Goal: Task Accomplishment & Management: Complete application form

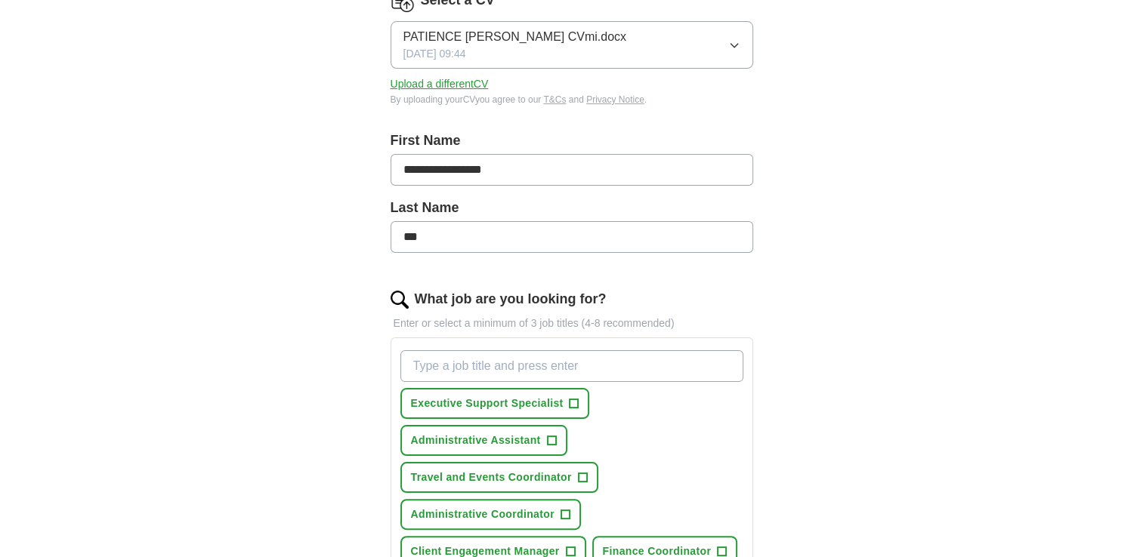
scroll to position [220, 0]
click at [478, 406] on span "Executive Support Specialist" at bounding box center [487, 402] width 153 height 16
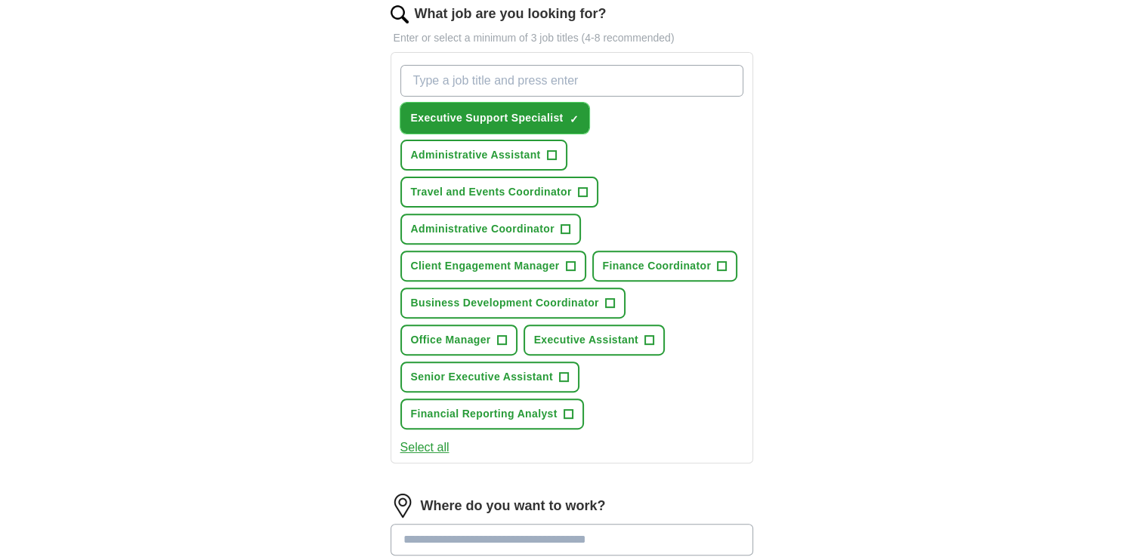
scroll to position [560, 0]
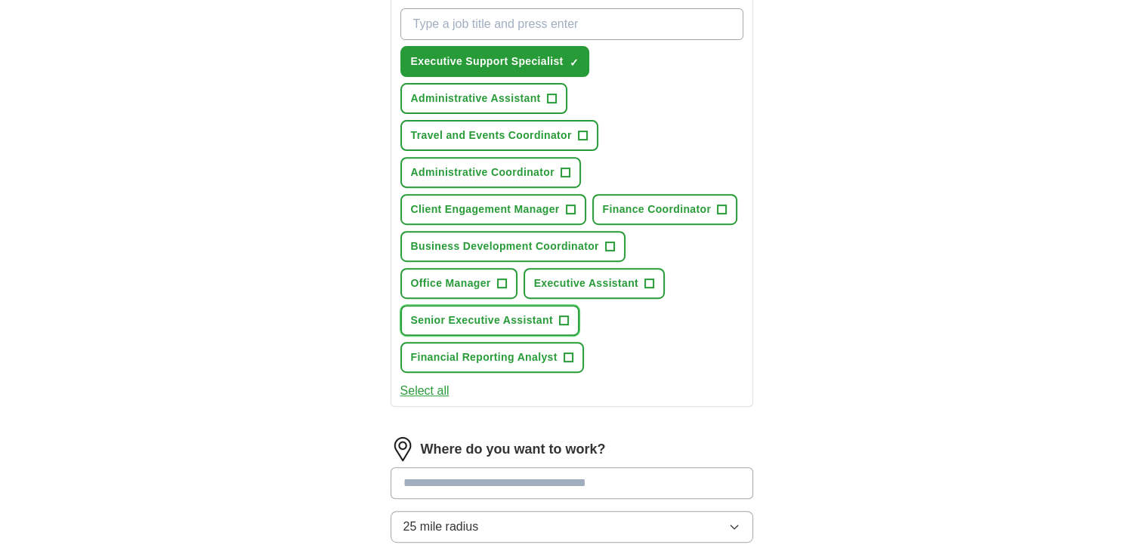
click at [567, 315] on span "+" at bounding box center [563, 321] width 9 height 12
click at [717, 470] on input at bounding box center [571, 483] width 362 height 32
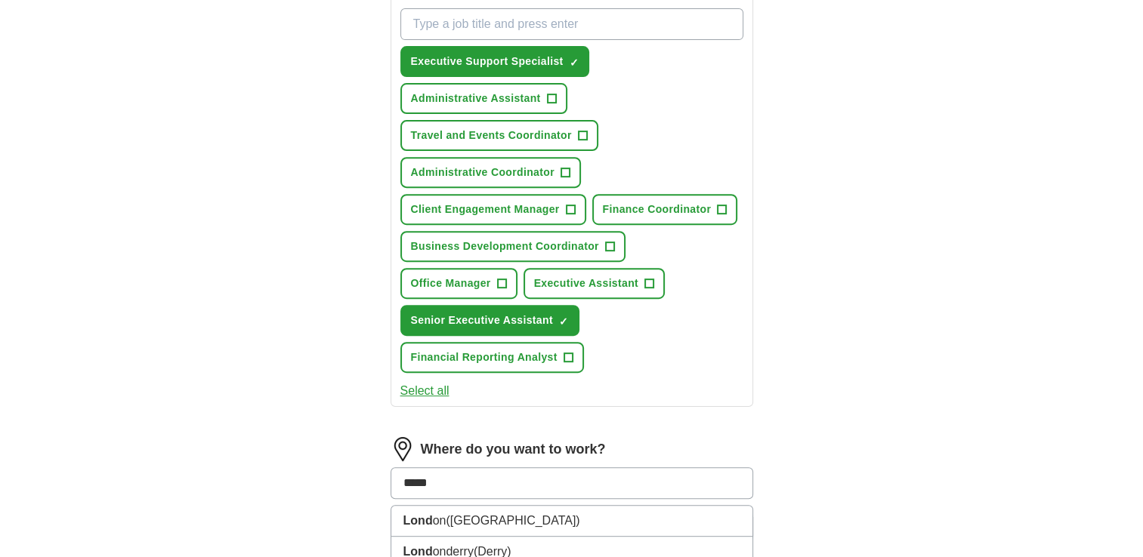
type input "******"
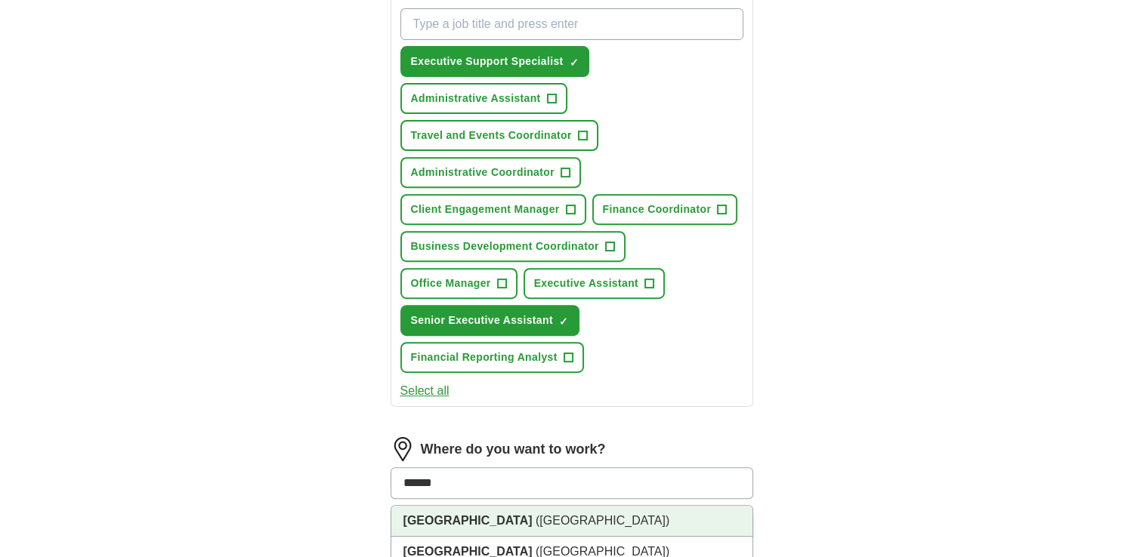
click at [639, 507] on li "[GEOGRAPHIC_DATA] ([GEOGRAPHIC_DATA])" at bounding box center [571, 521] width 361 height 31
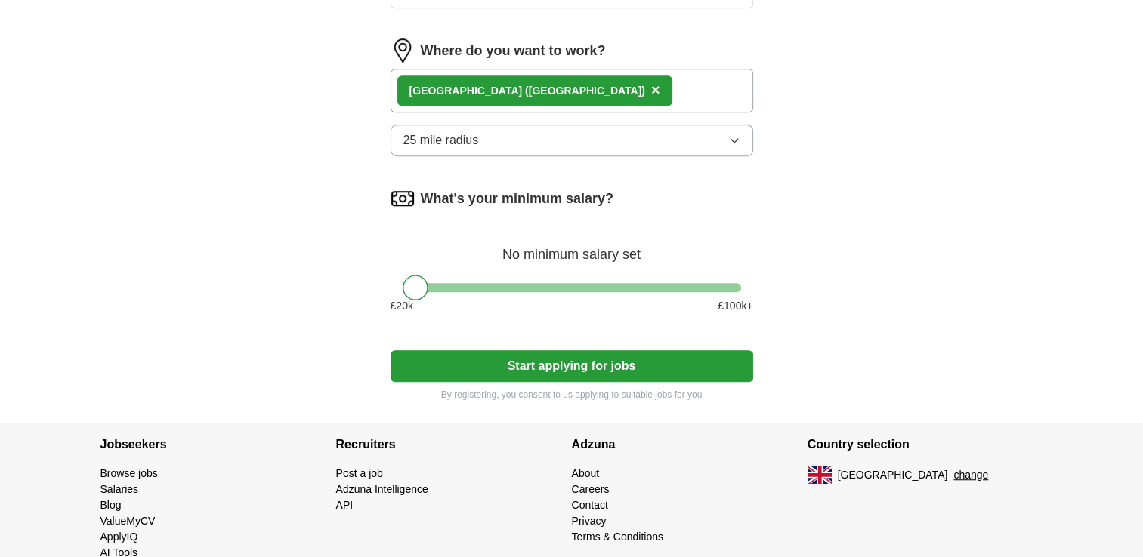
scroll to position [985, 0]
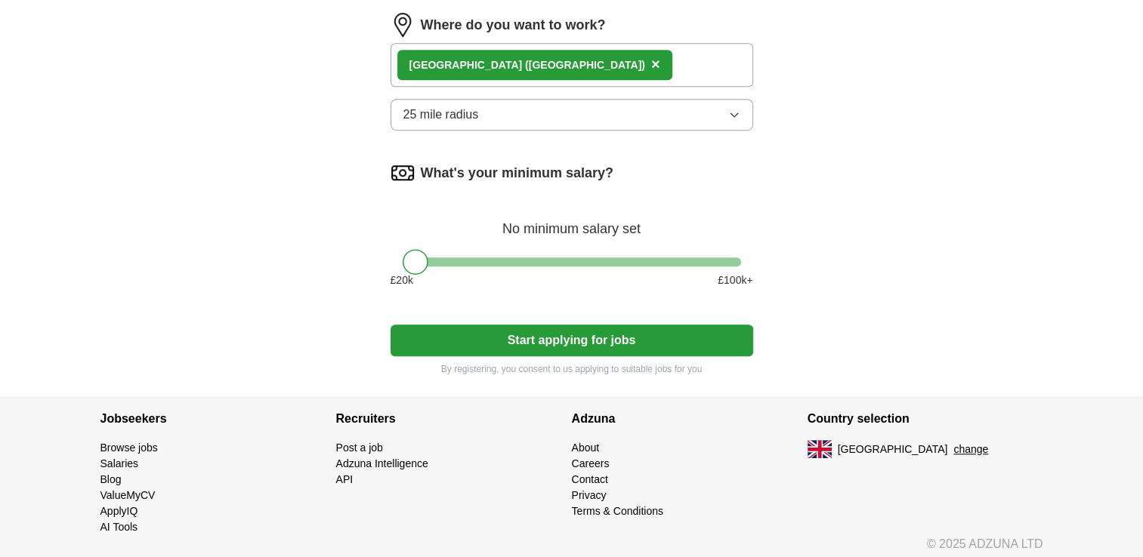
click at [565, 247] on div "What's your minimum salary? No minimum salary set £ 20 k £ 100 k+" at bounding box center [571, 231] width 362 height 140
click at [571, 258] on div at bounding box center [571, 262] width 338 height 9
drag, startPoint x: 571, startPoint y: 255, endPoint x: 495, endPoint y: 262, distance: 75.8
click at [495, 262] on div at bounding box center [497, 262] width 26 height 26
click at [632, 339] on button "Start applying for jobs" at bounding box center [571, 341] width 362 height 32
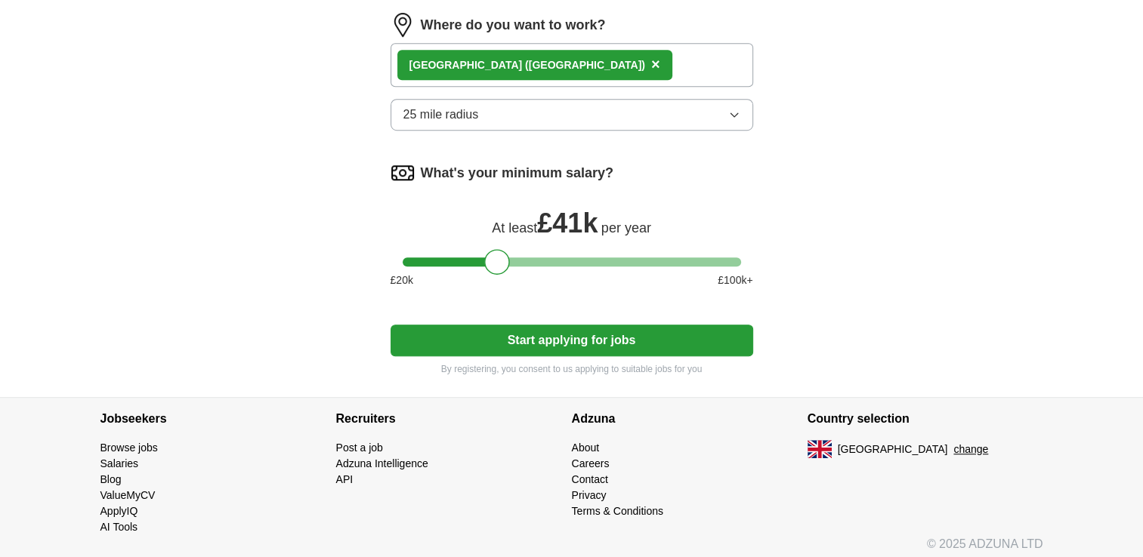
scroll to position [1003, 0]
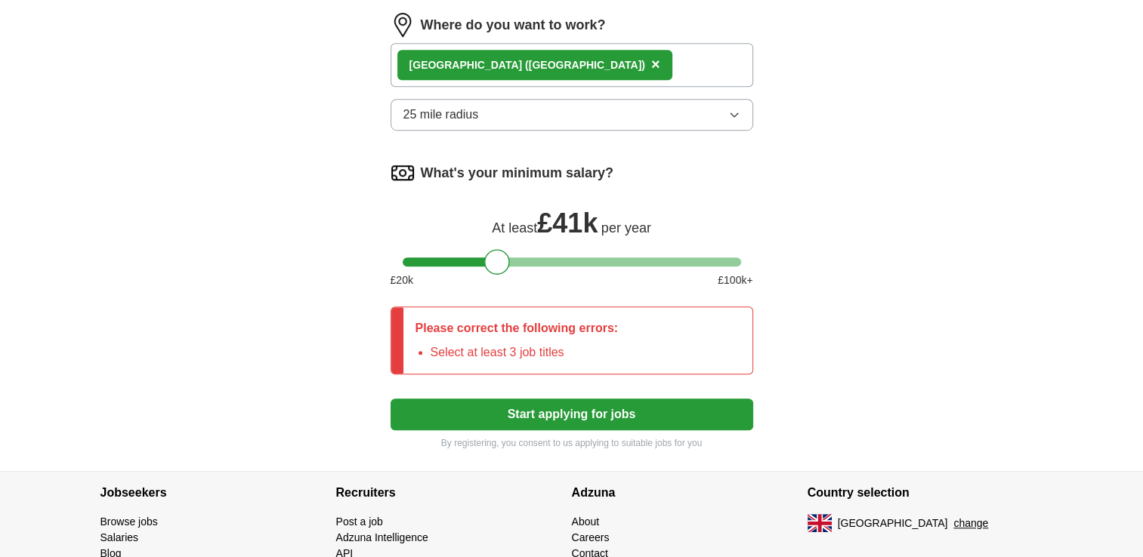
click at [632, 339] on div "Please correct the following errors: Select at least 3 job titles" at bounding box center [571, 341] width 362 height 68
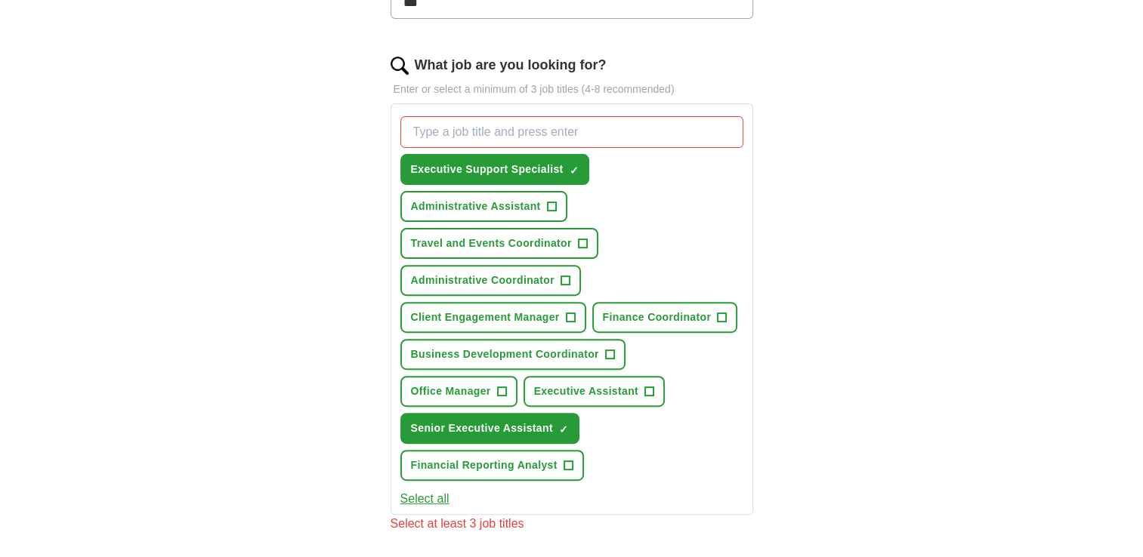
scroll to position [437, 0]
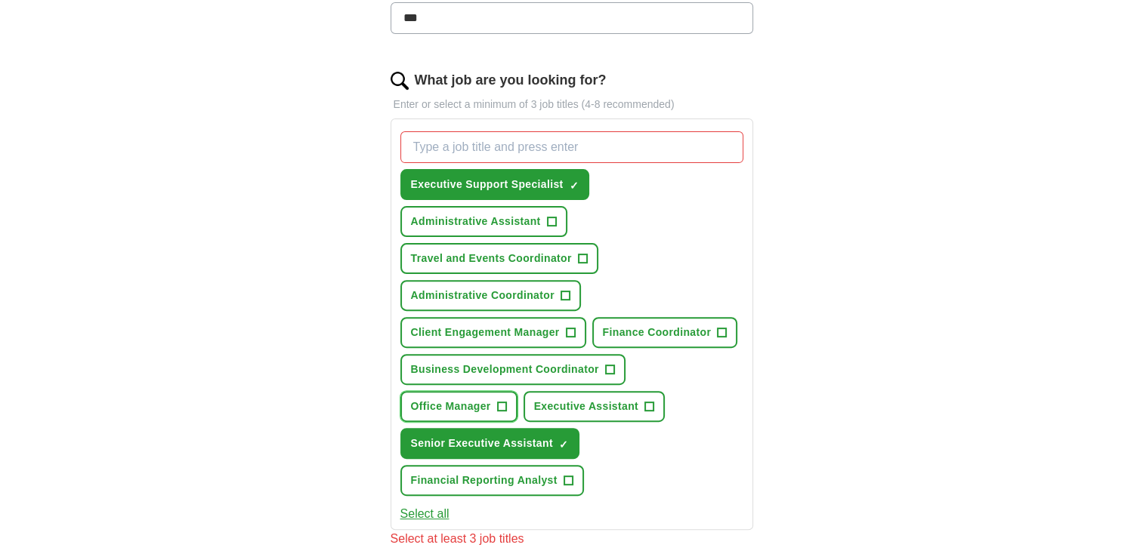
click at [489, 408] on span "Office Manager" at bounding box center [451, 407] width 80 height 16
click at [634, 399] on span "Executive Assistant" at bounding box center [586, 407] width 104 height 16
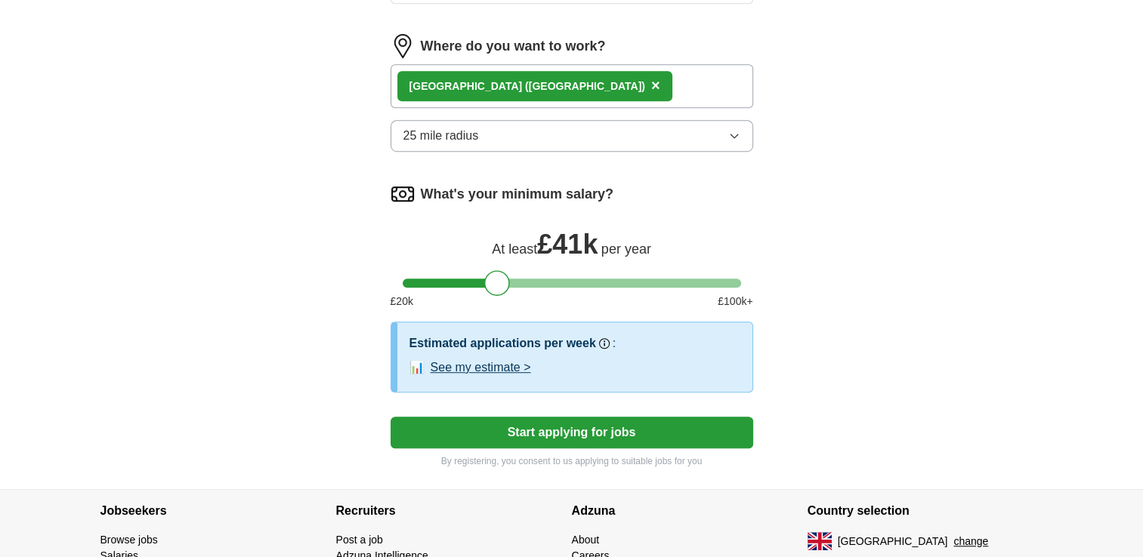
scroll to position [966, 0]
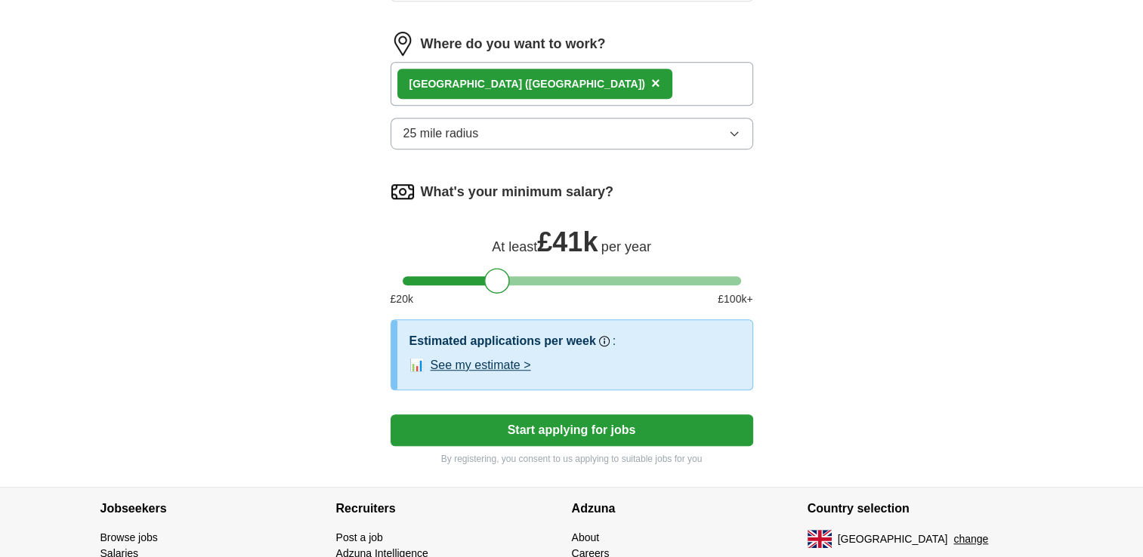
click at [520, 356] on button "See my estimate >" at bounding box center [480, 365] width 100 height 18
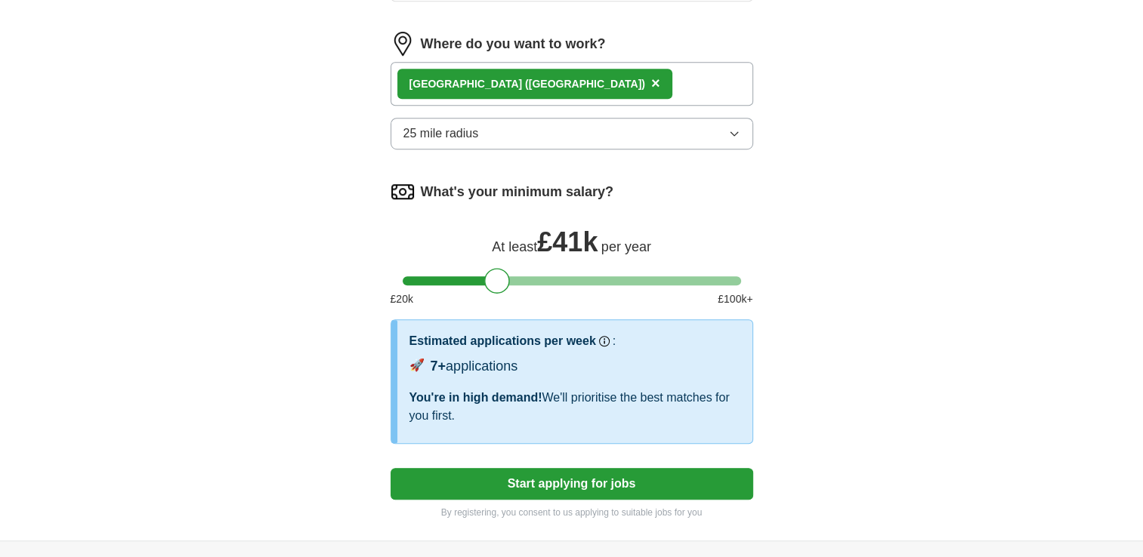
click at [646, 481] on button "Start applying for jobs" at bounding box center [571, 484] width 362 height 32
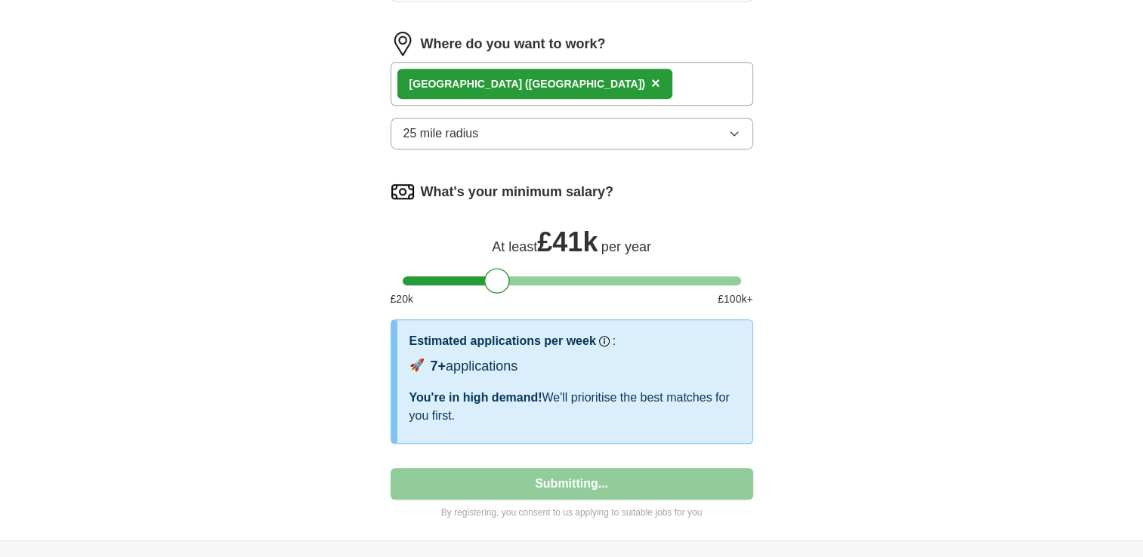
select select "**"
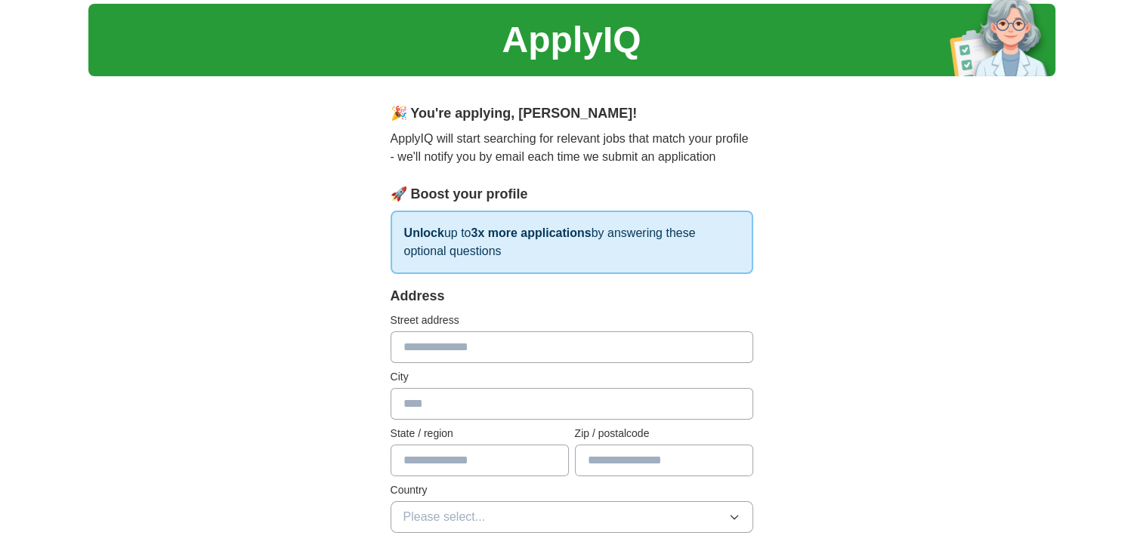
scroll to position [0, 0]
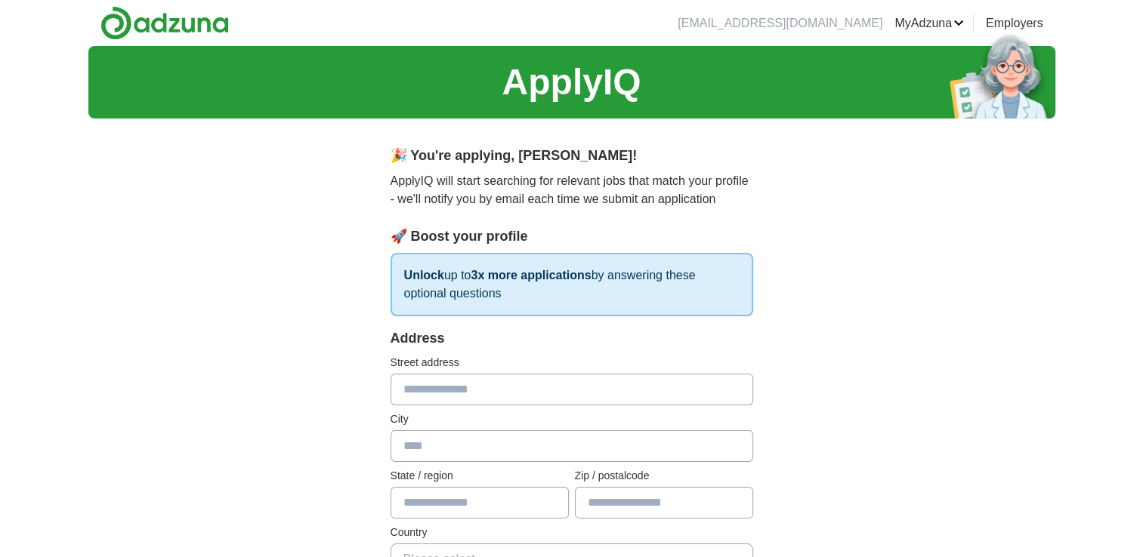
click at [616, 381] on input "text" at bounding box center [571, 390] width 362 height 32
type input "**********"
type input "*******"
type input "*****"
type input "********"
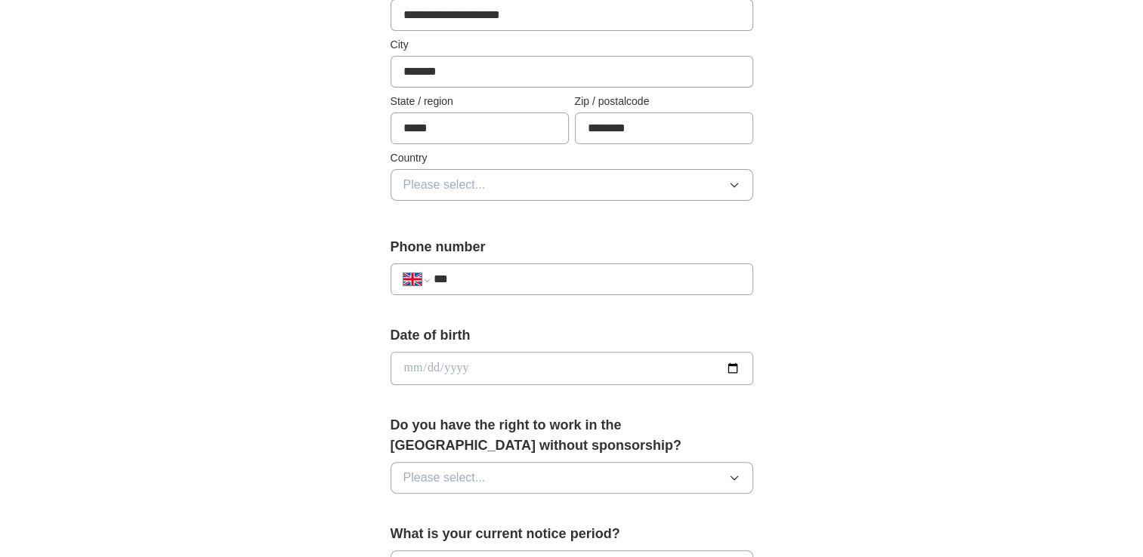
scroll to position [377, 0]
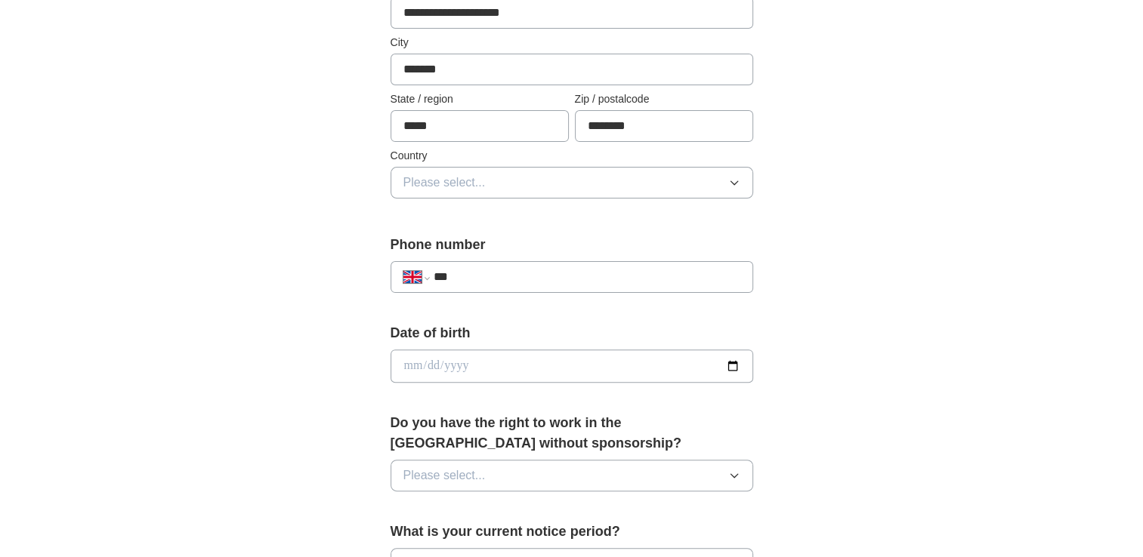
click at [731, 184] on icon "button" at bounding box center [734, 183] width 12 height 12
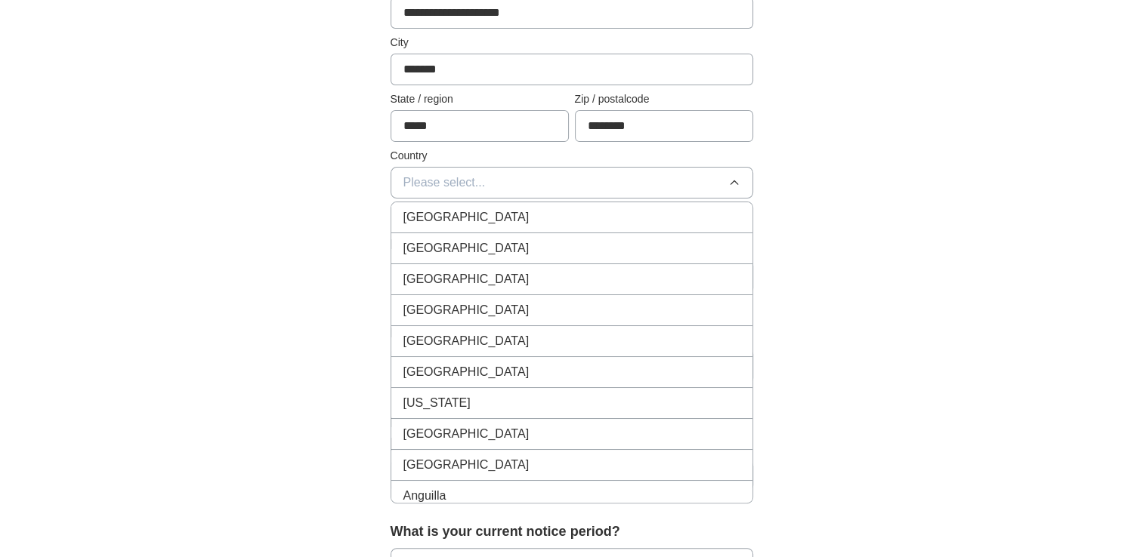
click at [706, 214] on div "[GEOGRAPHIC_DATA]" at bounding box center [571, 217] width 337 height 18
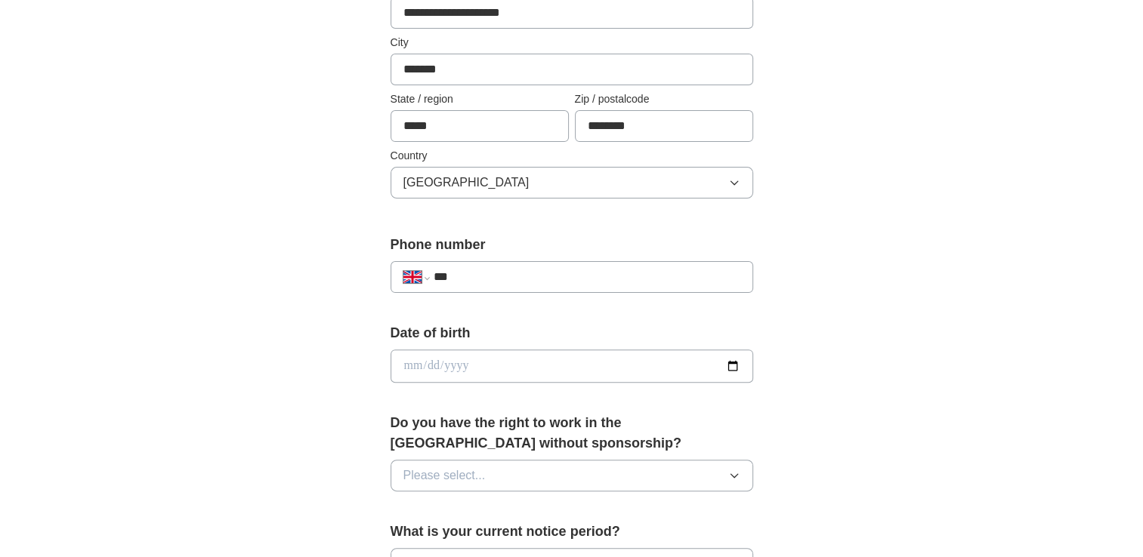
click at [671, 272] on input "***" at bounding box center [586, 277] width 307 height 18
type input "**********"
click at [649, 369] on input "date" at bounding box center [571, 366] width 362 height 33
type input "**********"
click at [737, 475] on icon "button" at bounding box center [734, 476] width 12 height 12
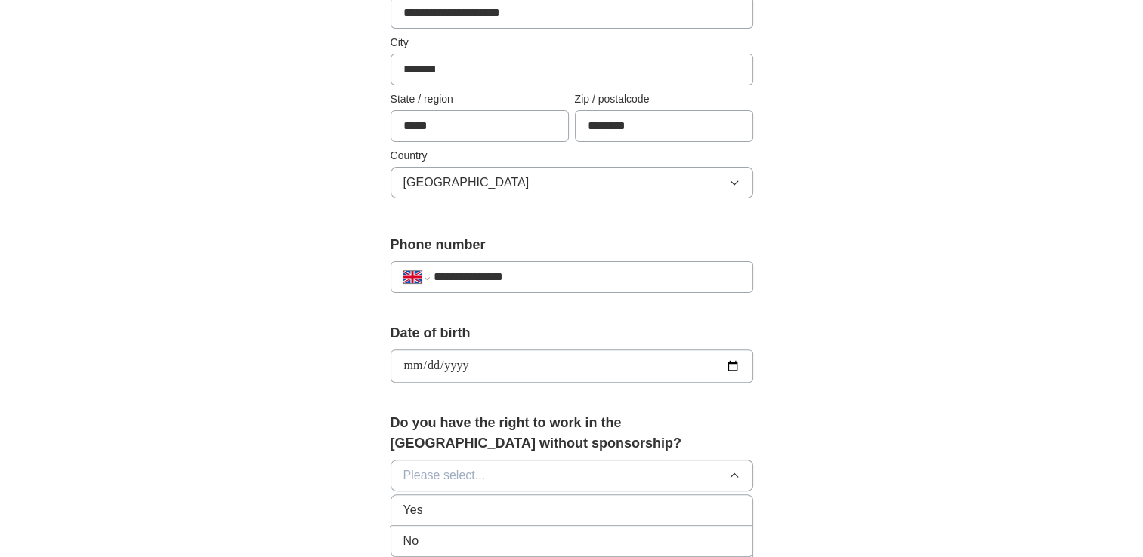
click at [722, 510] on div "Yes" at bounding box center [571, 510] width 337 height 18
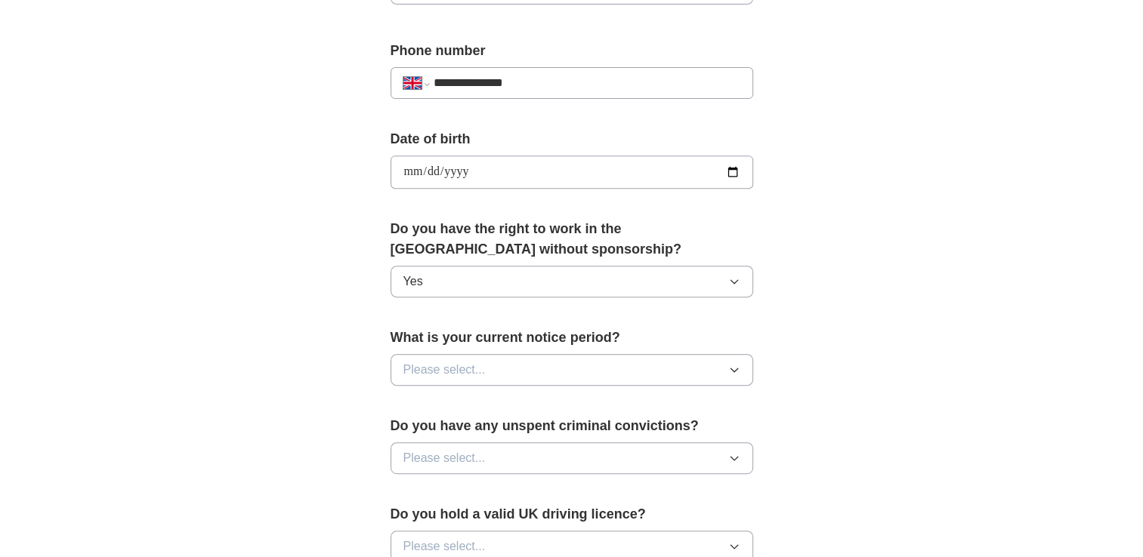
scroll to position [575, 0]
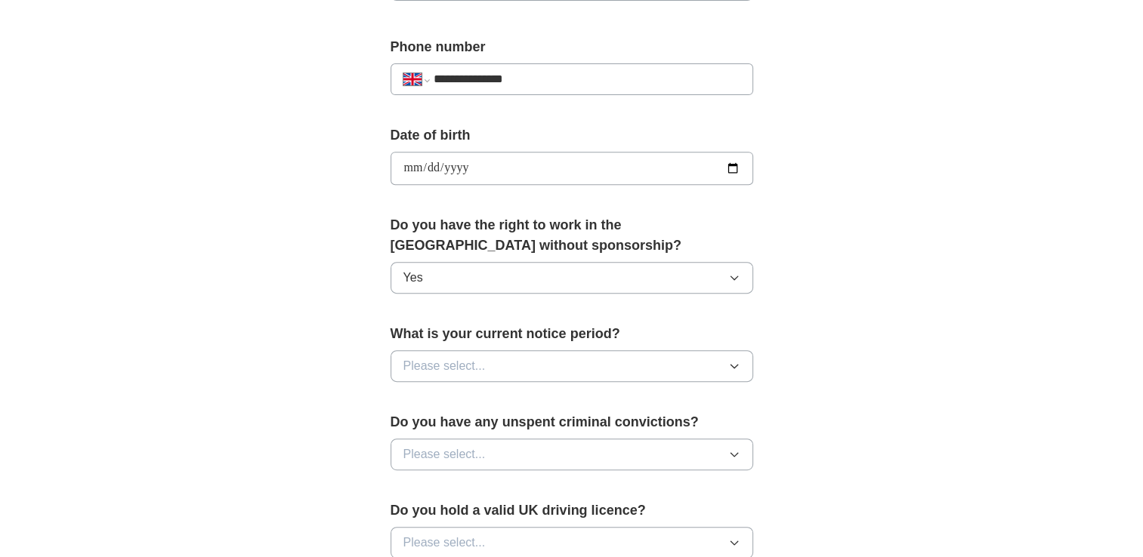
click at [731, 367] on icon "button" at bounding box center [734, 366] width 12 height 12
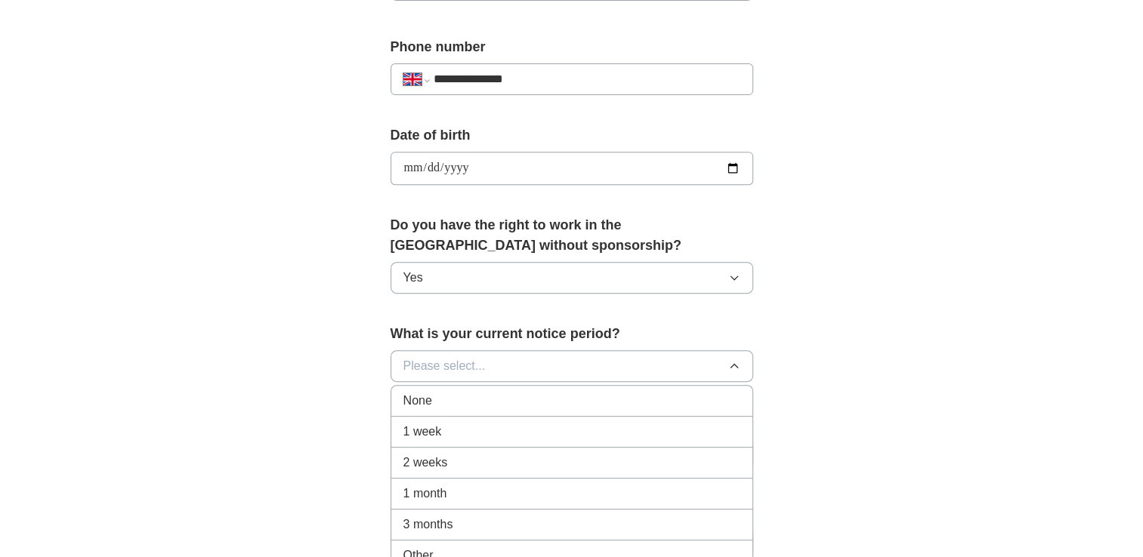
click at [708, 423] on div "1 week" at bounding box center [571, 432] width 337 height 18
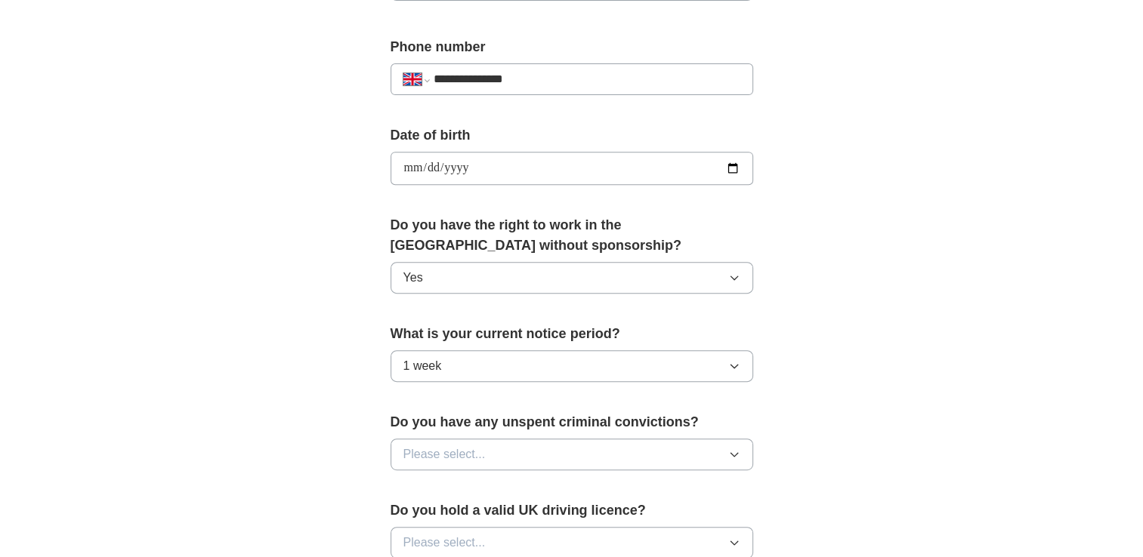
click at [737, 443] on button "Please select..." at bounding box center [571, 455] width 362 height 32
click at [681, 511] on div "No" at bounding box center [571, 520] width 337 height 18
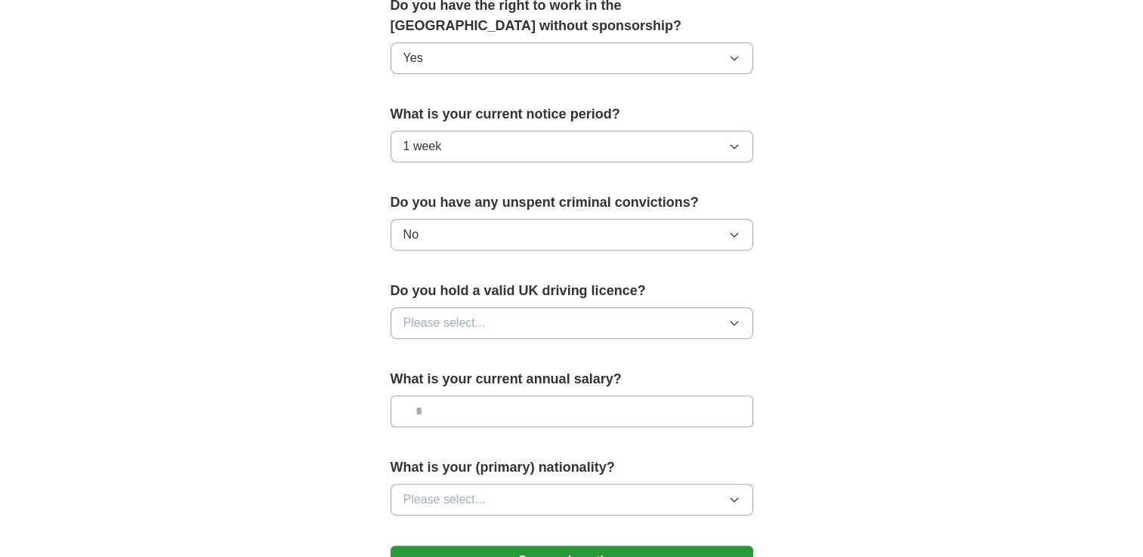
scroll to position [801, 0]
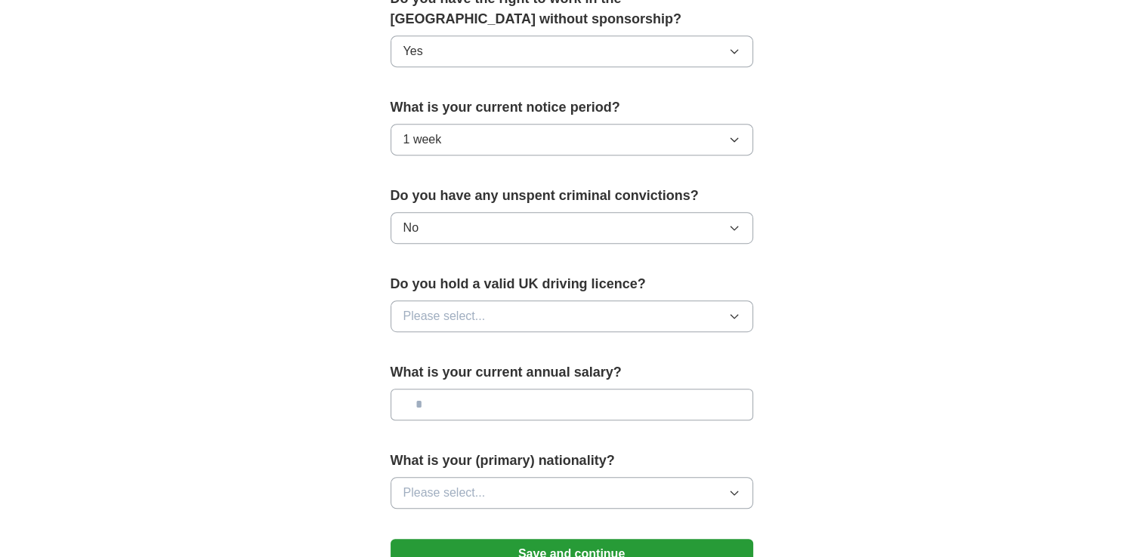
click at [729, 316] on icon "button" at bounding box center [734, 316] width 12 height 12
click at [686, 373] on div "No" at bounding box center [571, 382] width 337 height 18
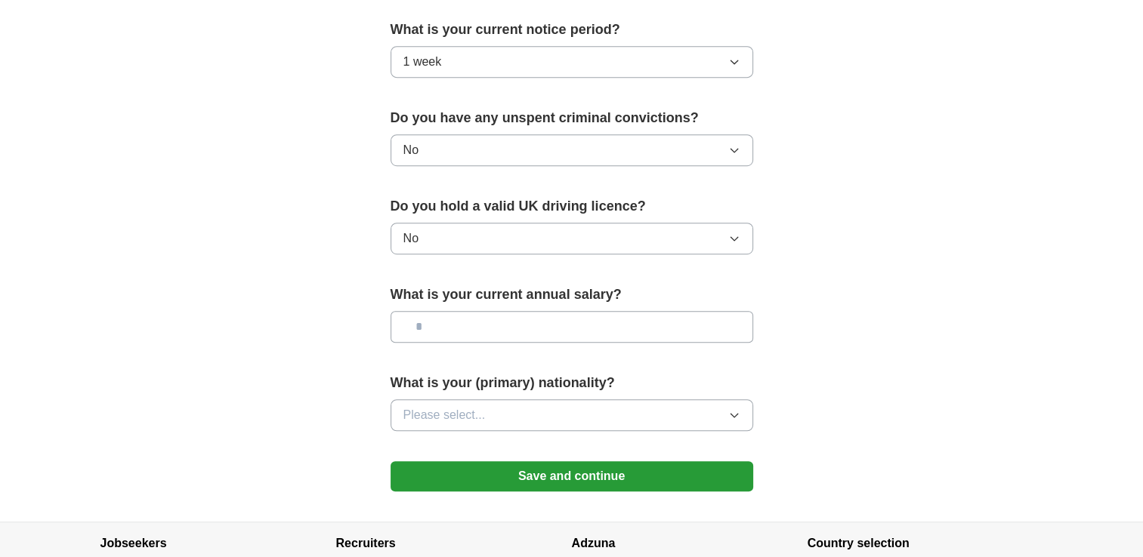
scroll to position [891, 0]
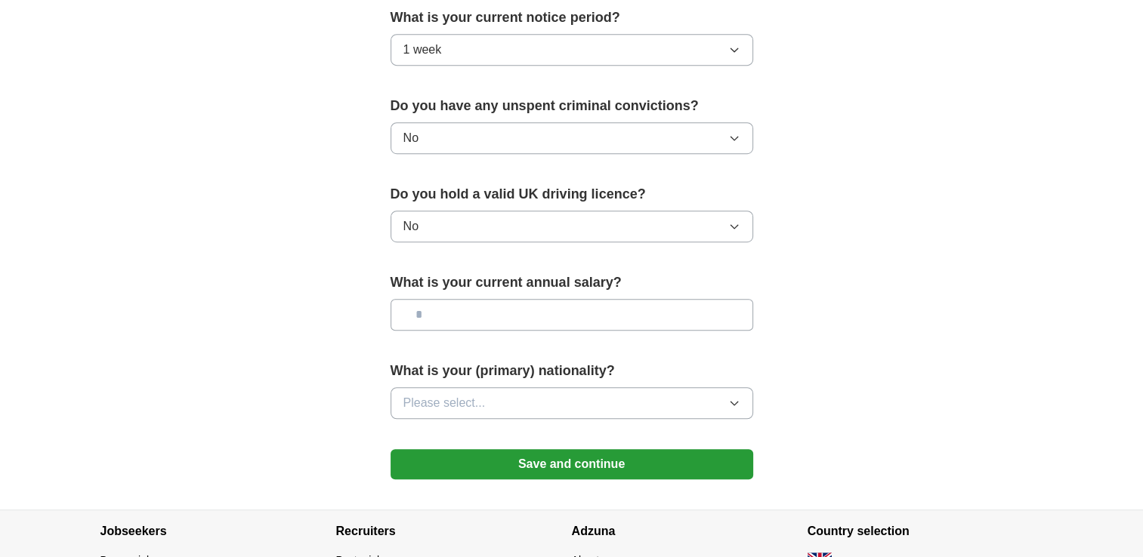
click at [566, 299] on input "text" at bounding box center [571, 315] width 362 height 32
type input "*******"
click at [736, 397] on icon "button" at bounding box center [734, 403] width 12 height 12
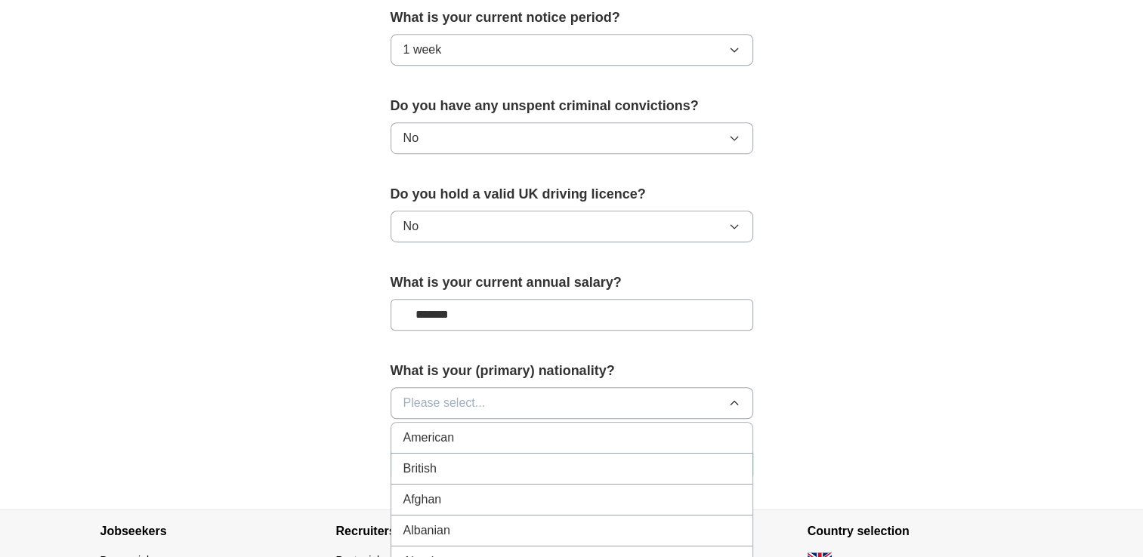
click at [689, 397] on button "Please select..." at bounding box center [571, 403] width 362 height 32
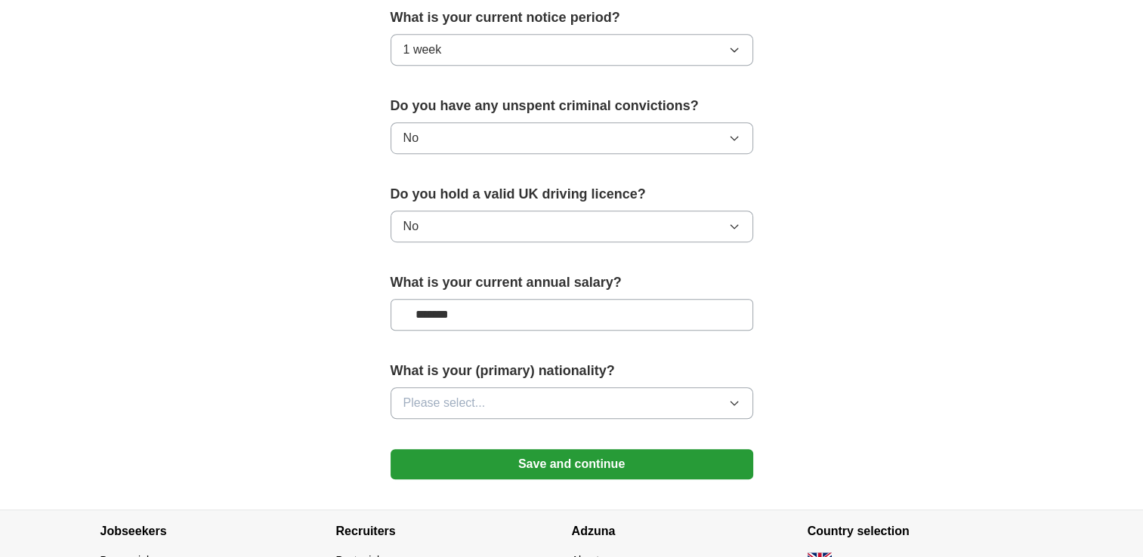
drag, startPoint x: 677, startPoint y: 397, endPoint x: 689, endPoint y: 397, distance: 11.3
click at [689, 397] on button "Please select..." at bounding box center [571, 403] width 362 height 32
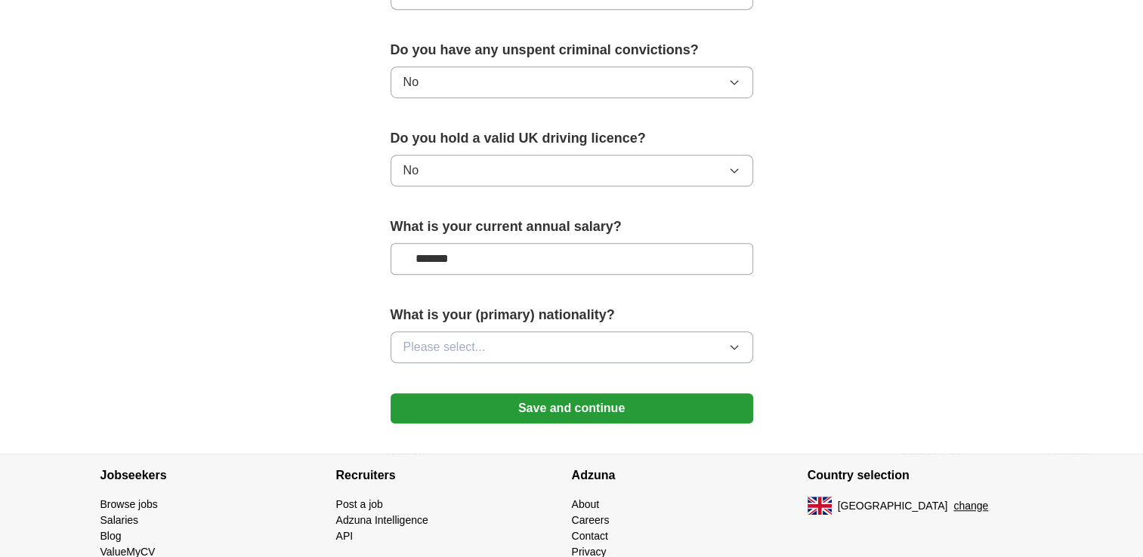
scroll to position [1007, 0]
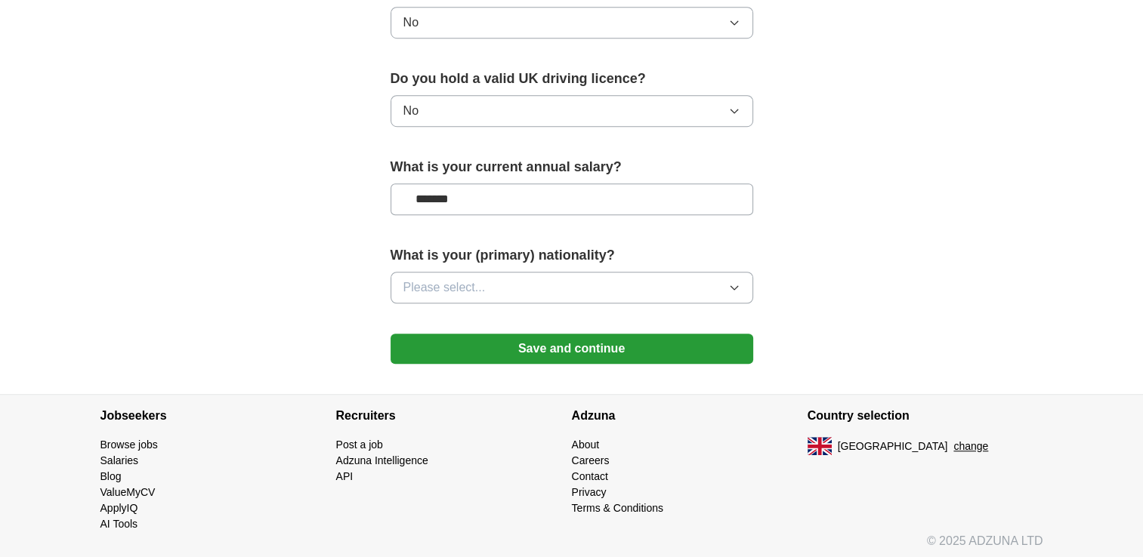
click at [734, 282] on icon "button" at bounding box center [734, 288] width 12 height 12
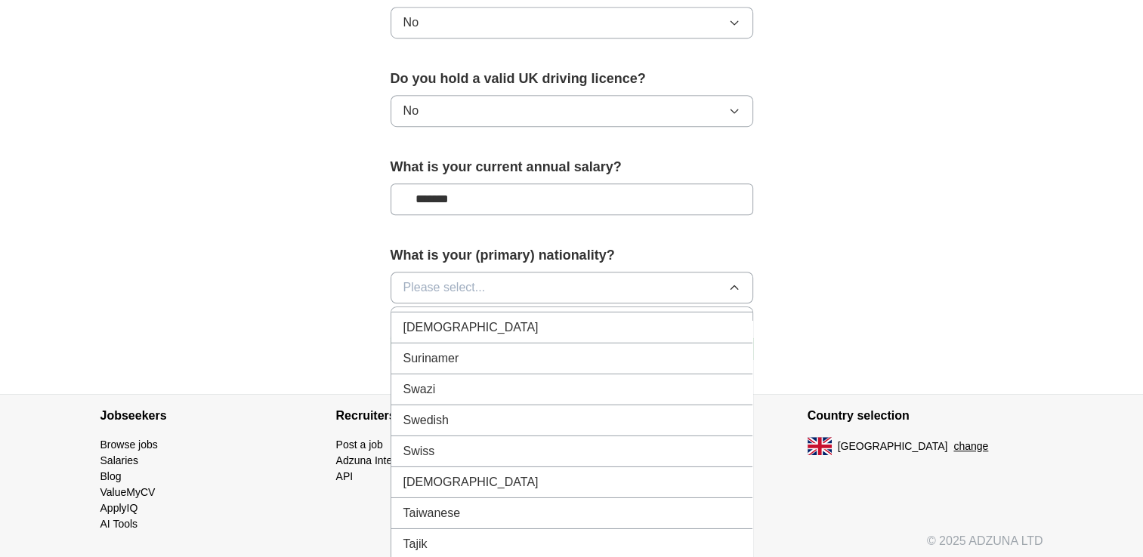
scroll to position [5646, 0]
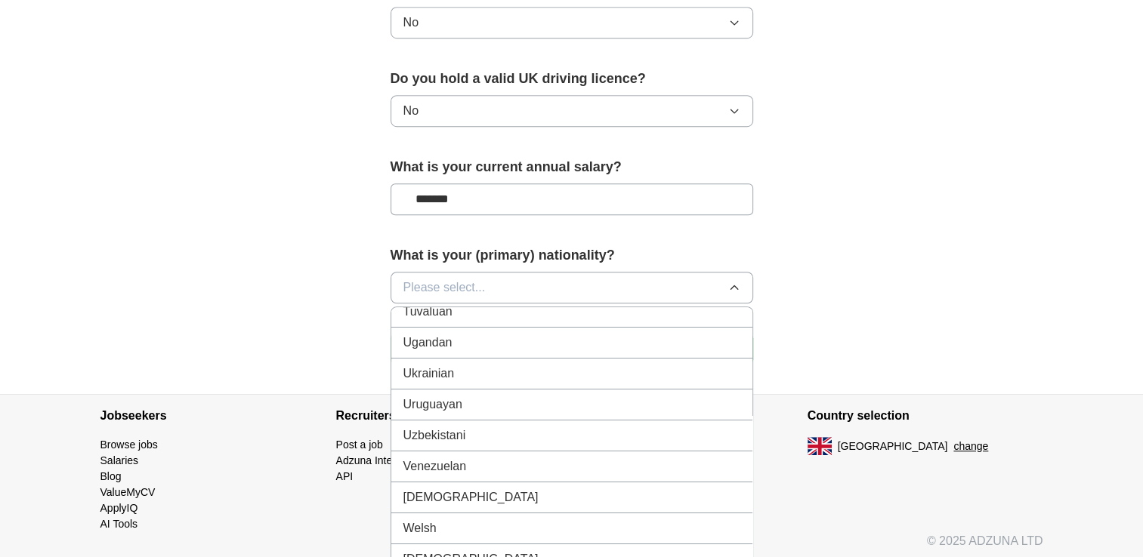
click at [661, 287] on button "Please select..." at bounding box center [571, 288] width 362 height 32
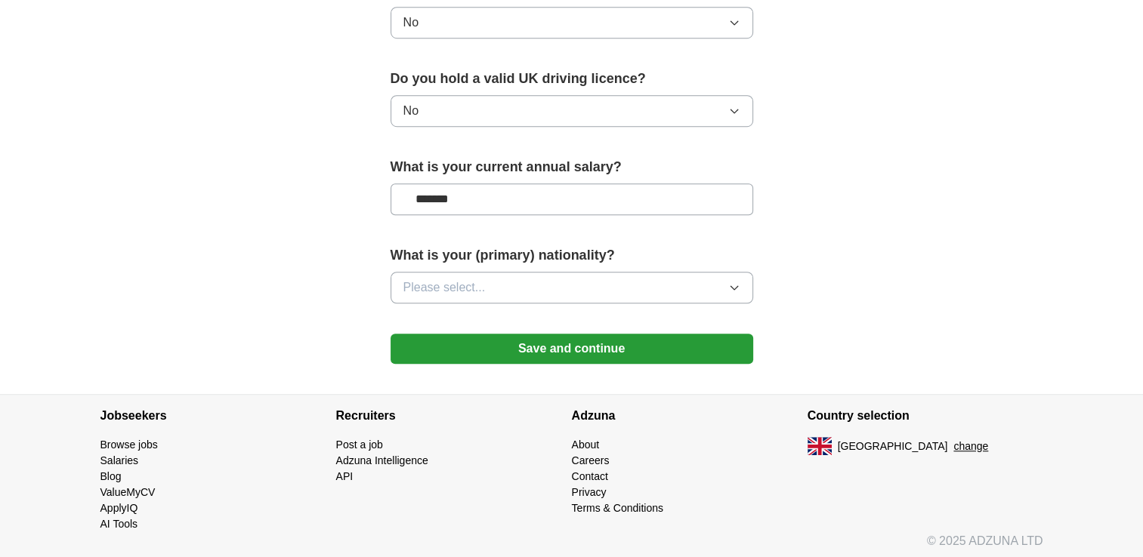
click at [735, 282] on icon "button" at bounding box center [734, 288] width 12 height 12
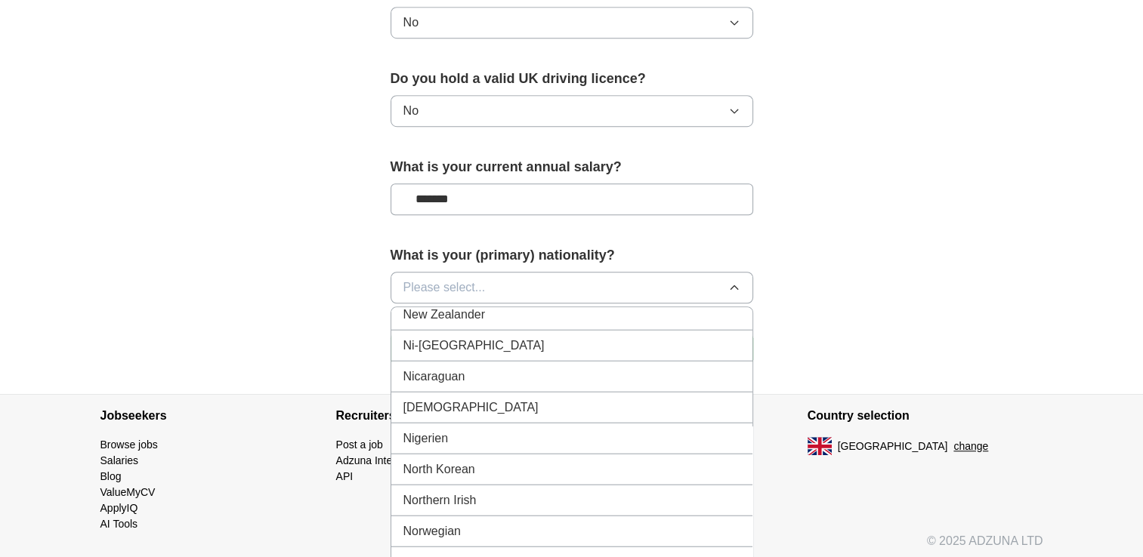
scroll to position [3882, 0]
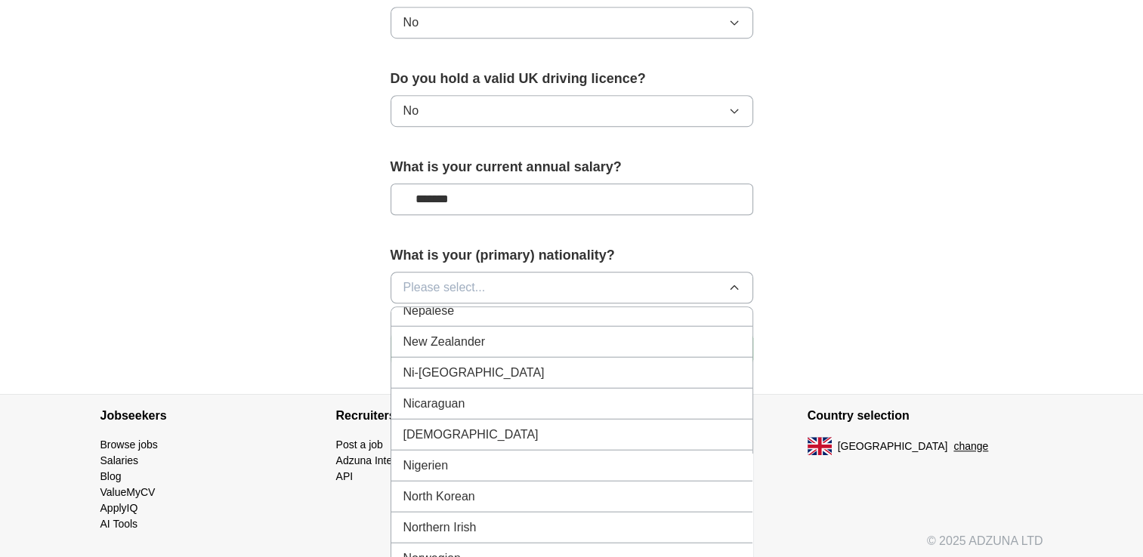
click at [616, 425] on div "[DEMOGRAPHIC_DATA]" at bounding box center [571, 434] width 337 height 18
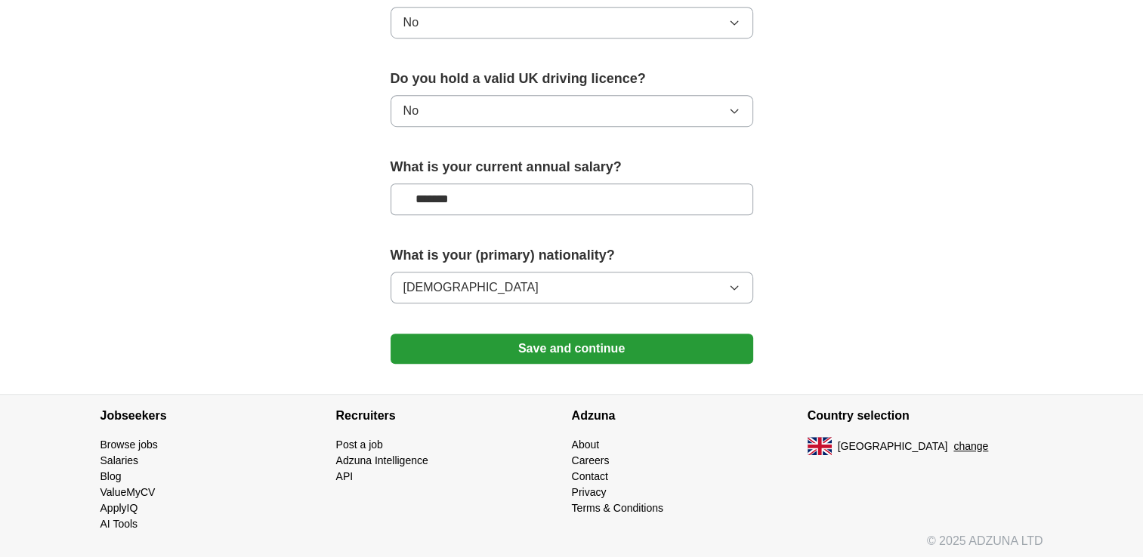
click at [637, 337] on button "Save and continue" at bounding box center [571, 349] width 362 height 30
